Goal: Download file/media

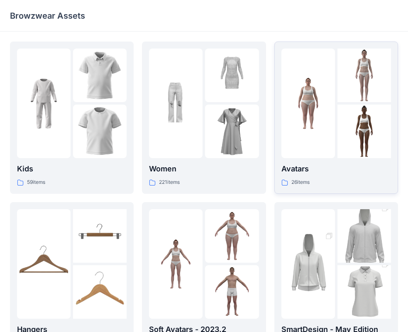
click at [293, 170] on p "Avatars" at bounding box center [336, 169] width 110 height 12
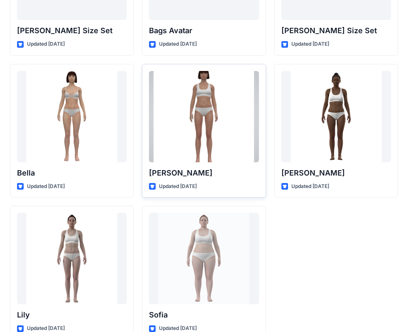
scroll to position [990, 0]
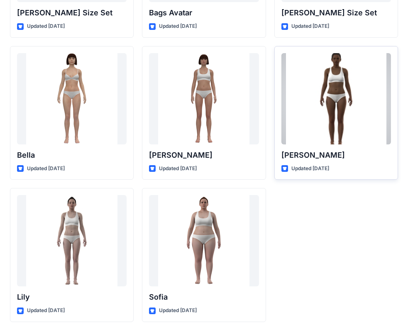
click at [302, 156] on p "[PERSON_NAME]" at bounding box center [336, 155] width 110 height 12
click at [300, 156] on p "[PERSON_NAME]" at bounding box center [336, 155] width 110 height 12
click at [317, 114] on div at bounding box center [336, 98] width 110 height 91
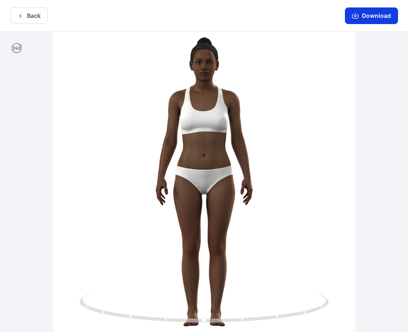
click at [369, 15] on button "Download" at bounding box center [371, 15] width 53 height 17
click at [27, 15] on button "Back" at bounding box center [29, 15] width 38 height 16
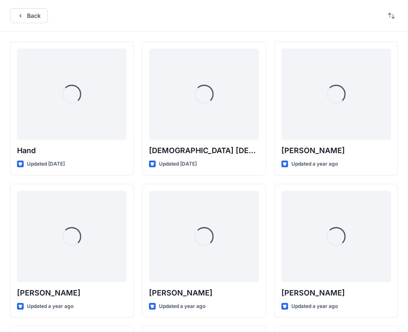
scroll to position [990, 0]
